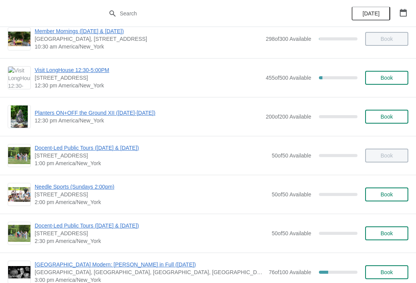
scroll to position [140, 0]
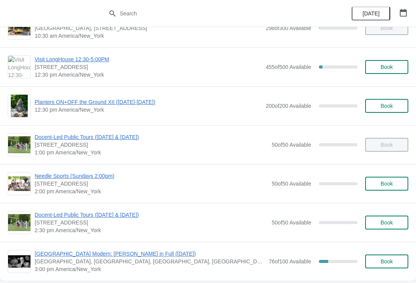
click at [122, 256] on span "[GEOGRAPHIC_DATA] Modern: [PERSON_NAME] in Full ([DATE])" at bounding box center [150, 254] width 230 height 8
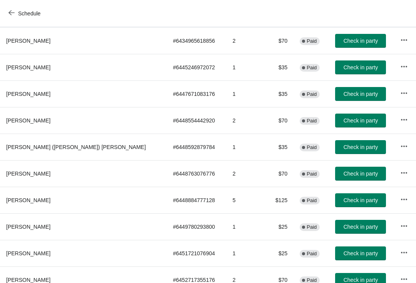
scroll to position [101, 0]
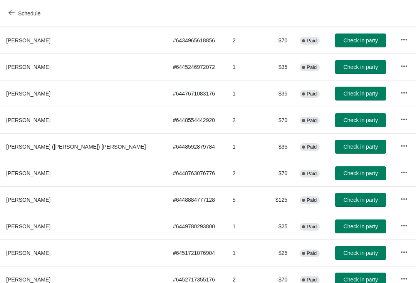
click at [347, 175] on span "Check in party" at bounding box center [360, 173] width 34 height 6
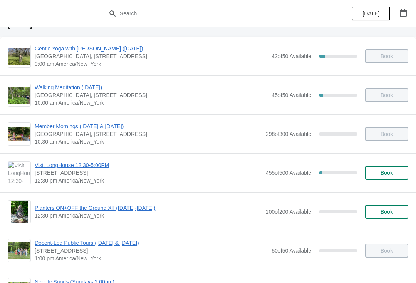
scroll to position [64, 0]
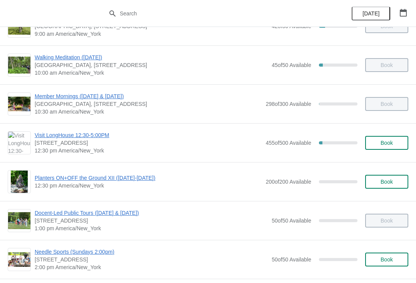
click at [56, 255] on span "Needle Sports (Sundays 2:00pm)" at bounding box center [151, 252] width 233 height 8
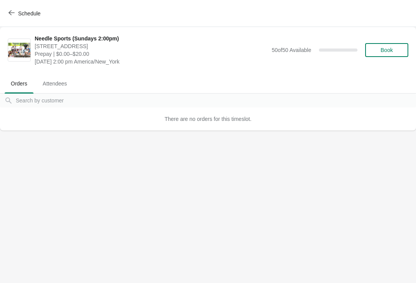
click at [7, 12] on button "Schedule" at bounding box center [25, 14] width 43 height 14
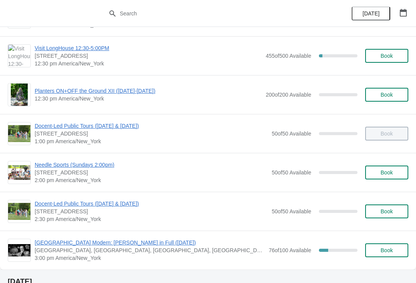
scroll to position [157, 0]
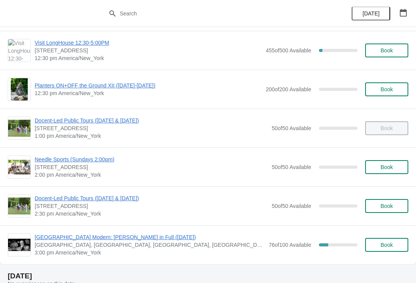
click at [64, 240] on span "[GEOGRAPHIC_DATA] Modern: [PERSON_NAME] in Full ([DATE])" at bounding box center [150, 237] width 230 height 8
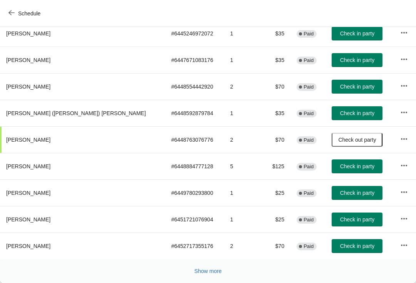
scroll to position [134, 0]
click at [216, 277] on button "Show more" at bounding box center [208, 271] width 34 height 14
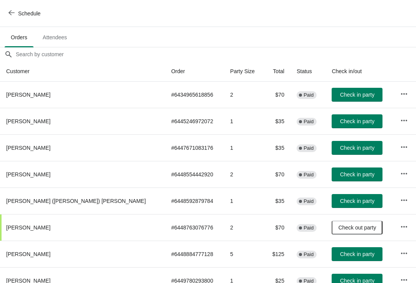
scroll to position [46, 0]
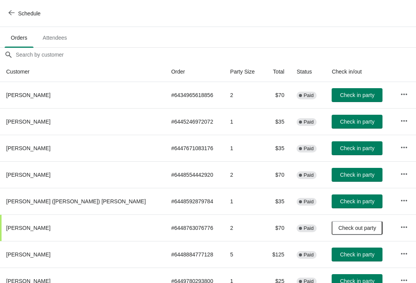
click at [332, 99] on button "Check in party" at bounding box center [357, 95] width 51 height 14
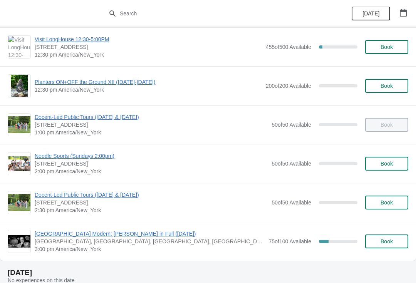
scroll to position [184, 0]
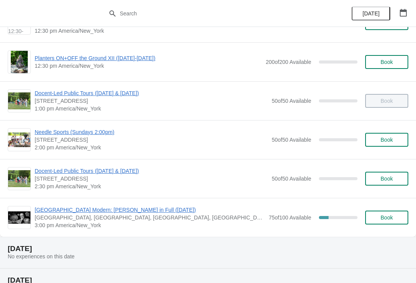
click at [57, 213] on span "[GEOGRAPHIC_DATA] Modern: [PERSON_NAME] in Full ([DATE])" at bounding box center [150, 210] width 230 height 8
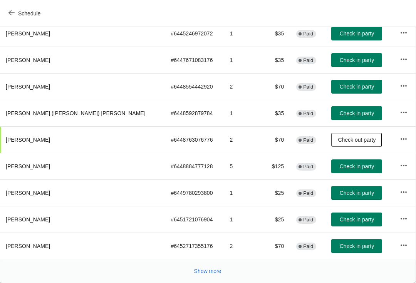
scroll to position [134, 0]
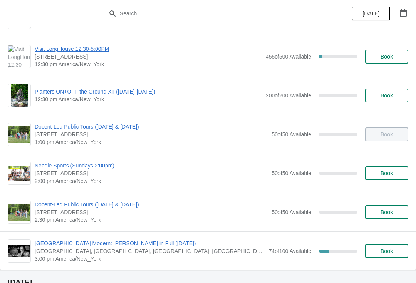
scroll to position [204, 0]
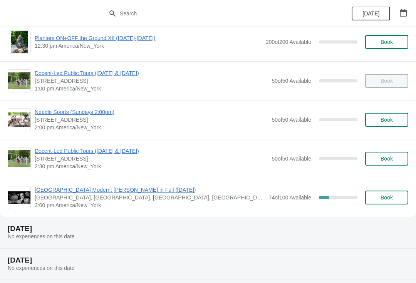
click at [129, 188] on span "[GEOGRAPHIC_DATA] Modern: [PERSON_NAME] in Full ([DATE])" at bounding box center [150, 190] width 230 height 8
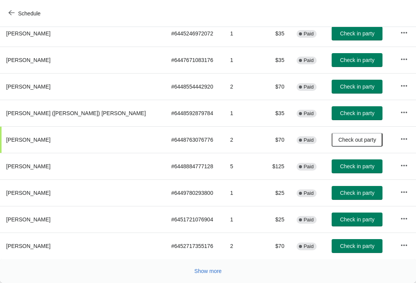
scroll to position [134, 0]
click at [200, 266] on button "Show more" at bounding box center [208, 271] width 34 height 14
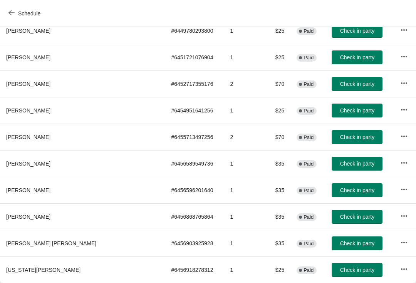
scroll to position [296, 0]
